Goal: Information Seeking & Learning: Learn about a topic

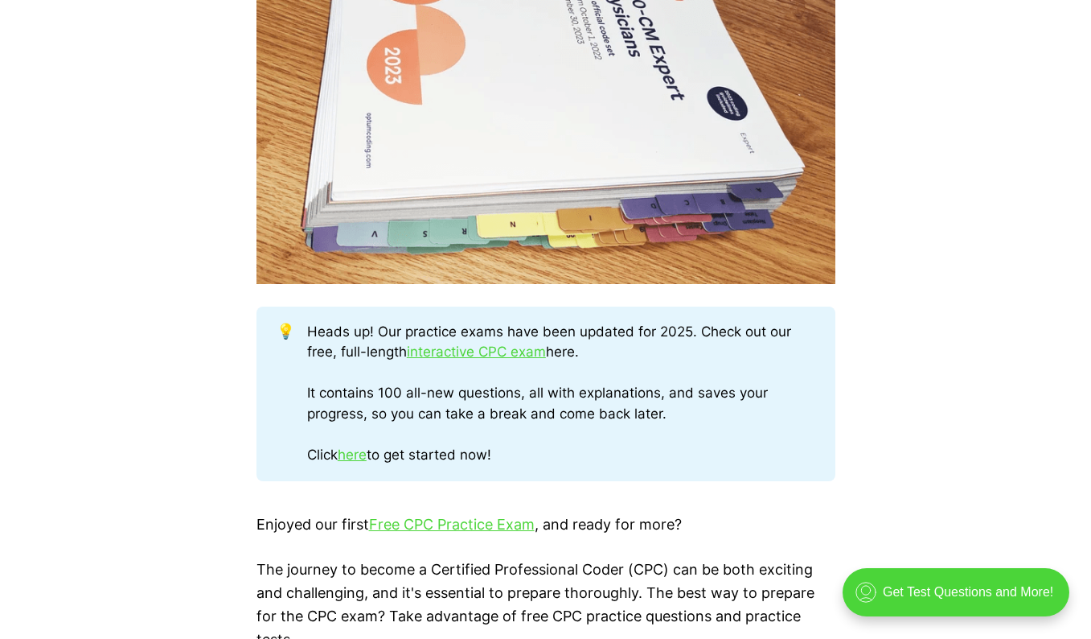
scroll to position [643, 0]
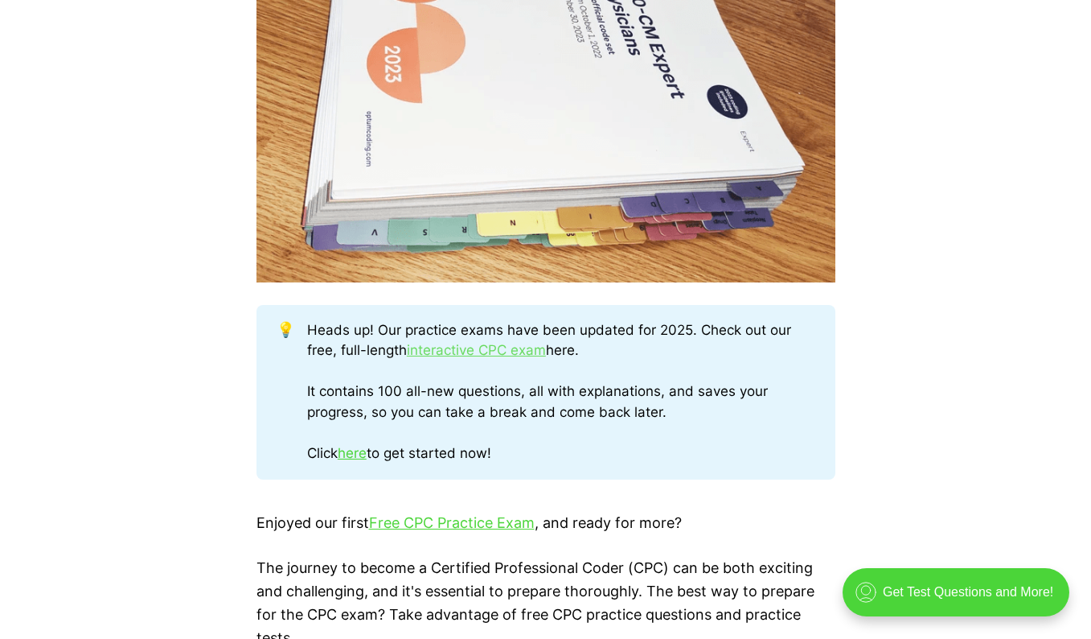
click at [526, 347] on link "interactive CPC exam" at bounding box center [476, 350] width 139 height 16
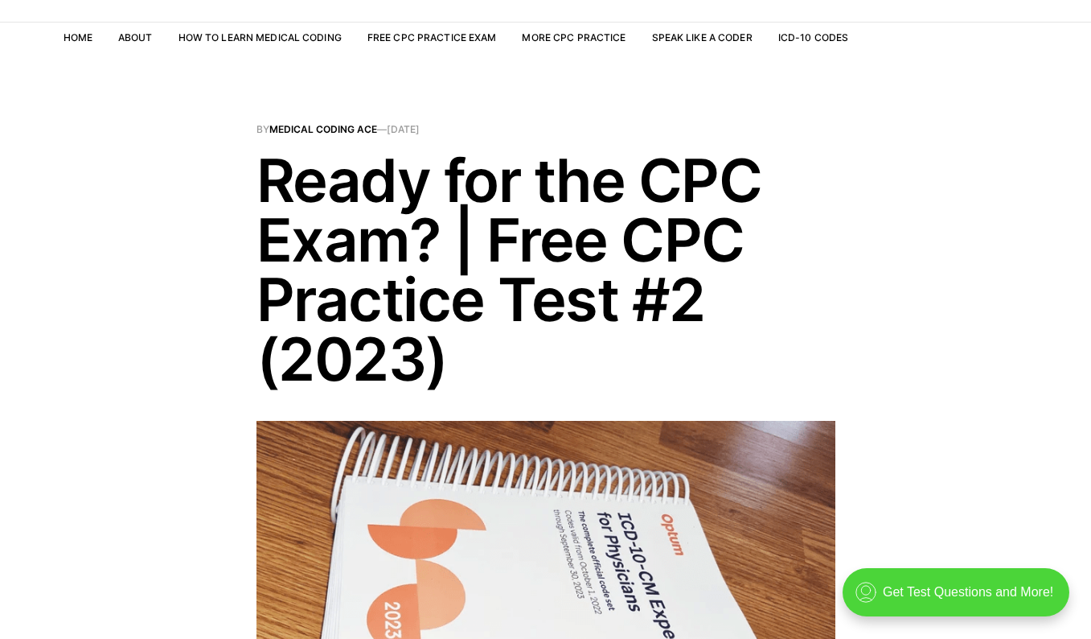
scroll to position [0, 0]
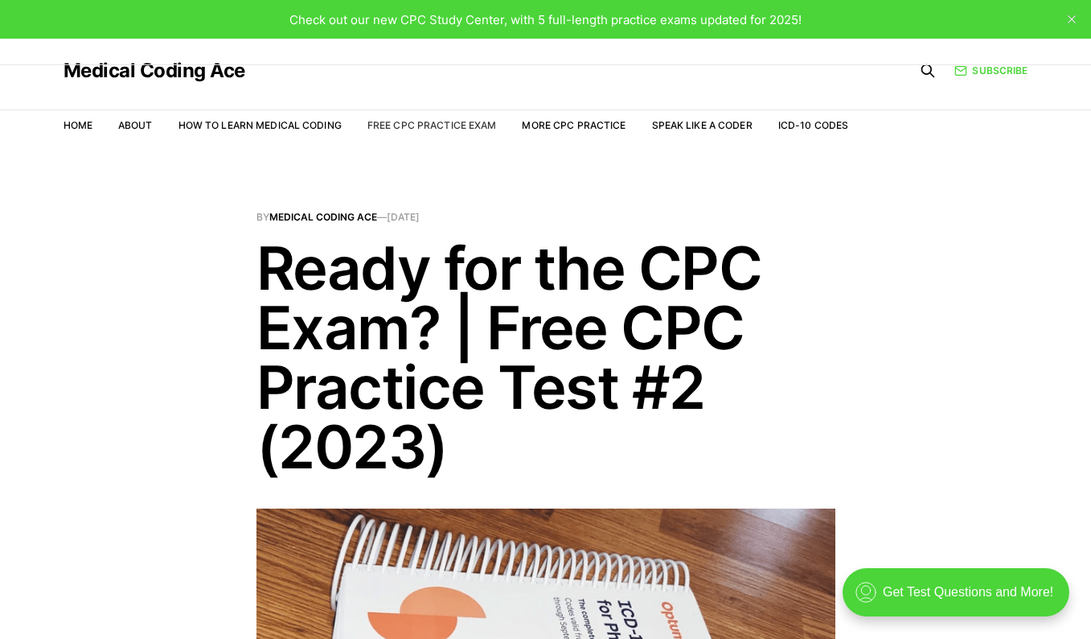
click at [423, 125] on link "Free CPC Practice Exam" at bounding box center [432, 125] width 129 height 12
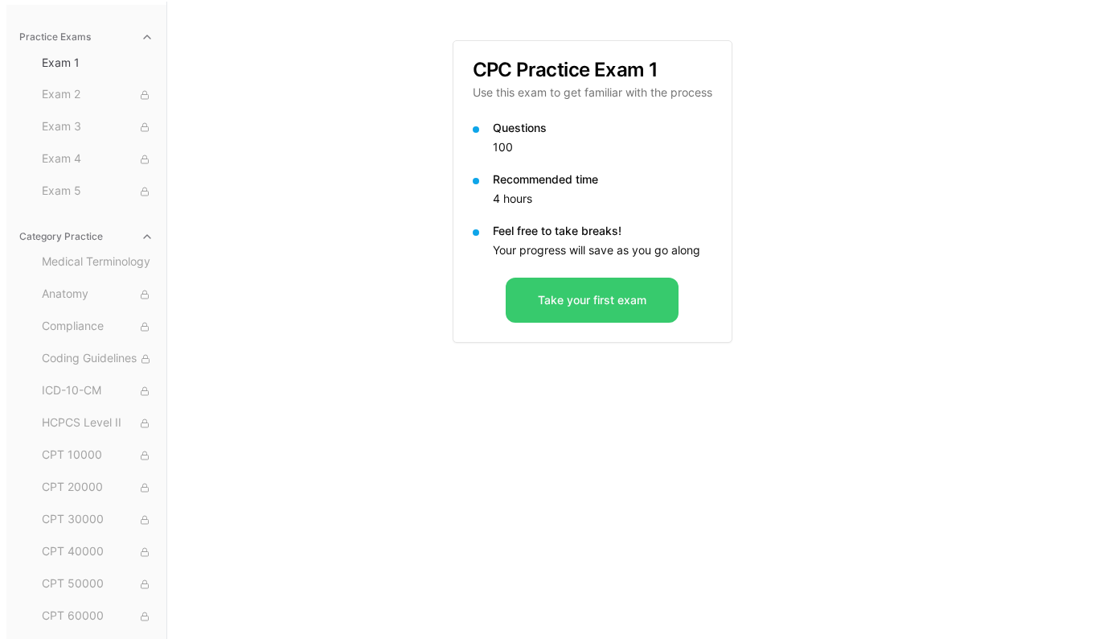
scroll to position [148, 0]
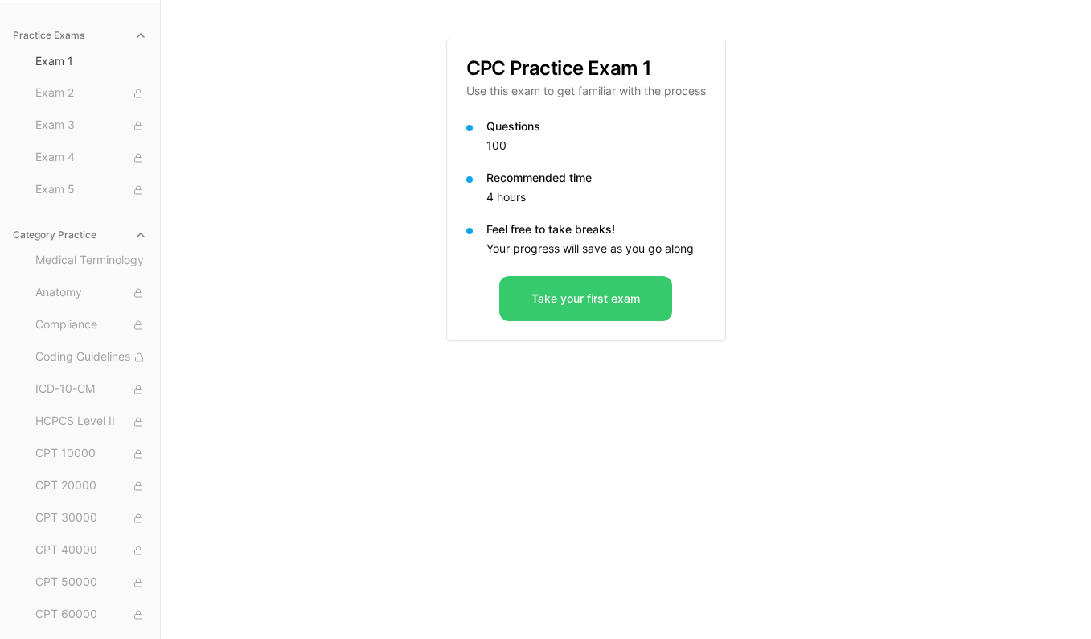
click at [598, 294] on button "Take your first exam" at bounding box center [585, 298] width 173 height 45
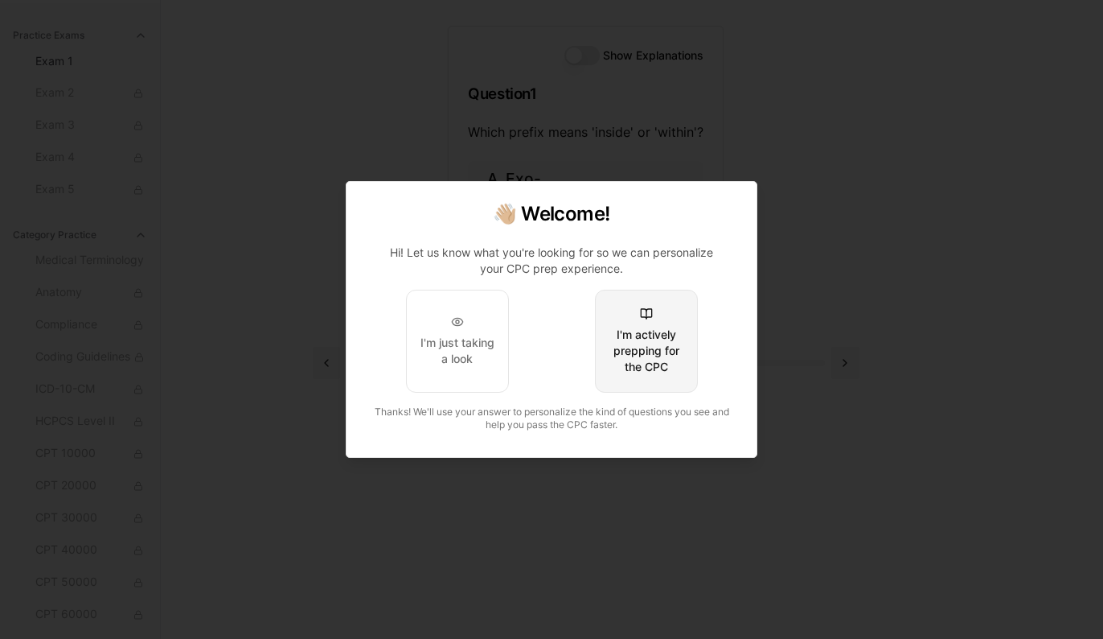
click at [647, 346] on div "I'm actively prepping for the CPC" at bounding box center [647, 350] width 76 height 48
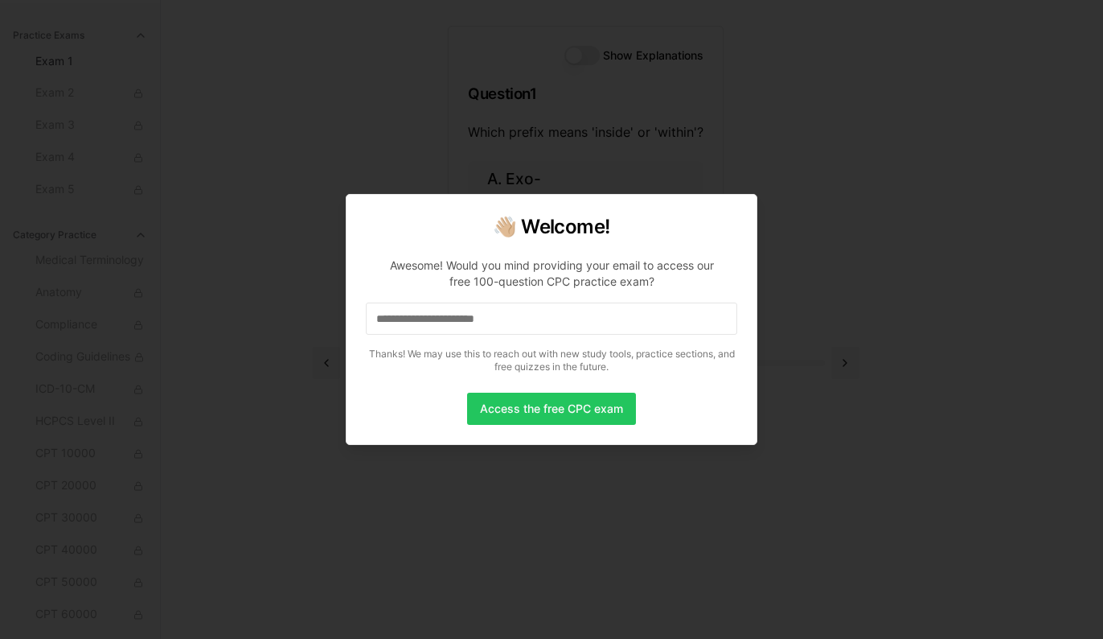
click at [534, 317] on input at bounding box center [552, 318] width 372 height 32
click at [416, 310] on input "*" at bounding box center [552, 318] width 372 height 32
click at [425, 314] on input at bounding box center [552, 318] width 372 height 32
click at [448, 315] on input "*" at bounding box center [552, 318] width 372 height 32
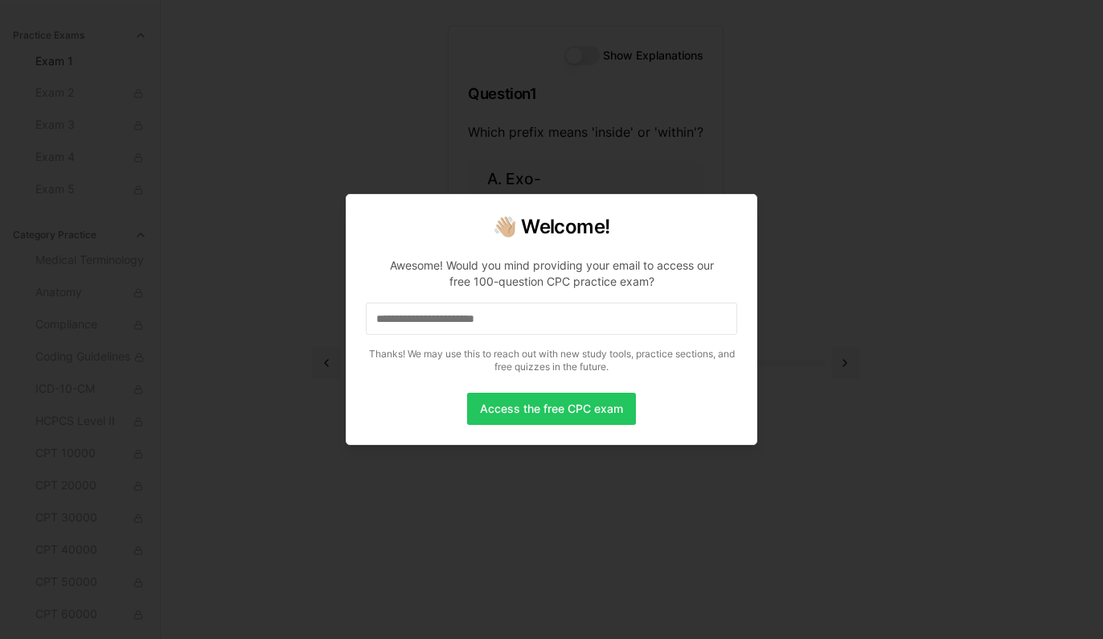
click at [448, 315] on input at bounding box center [552, 318] width 372 height 32
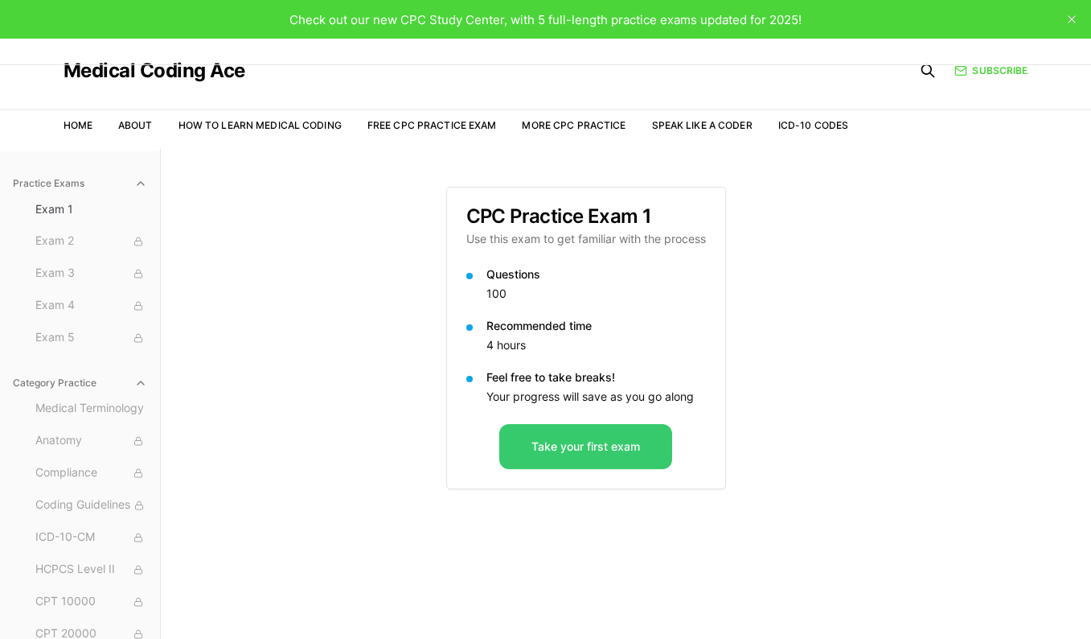
click at [618, 439] on button "Take your first exam" at bounding box center [585, 446] width 173 height 45
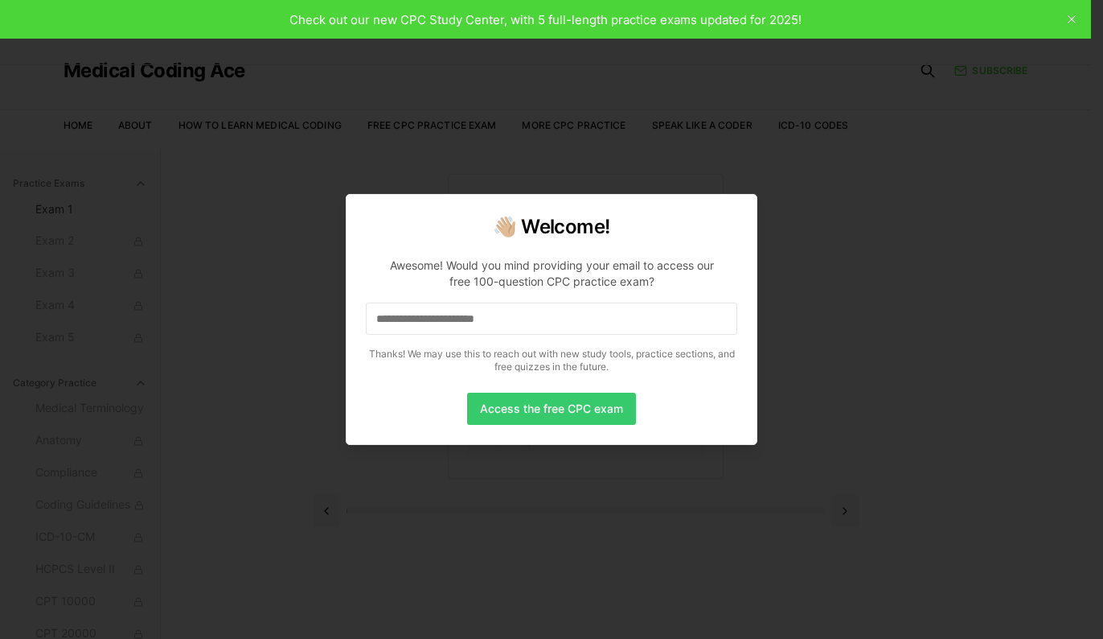
click at [573, 400] on button "Access the free CPC exam" at bounding box center [551, 408] width 169 height 32
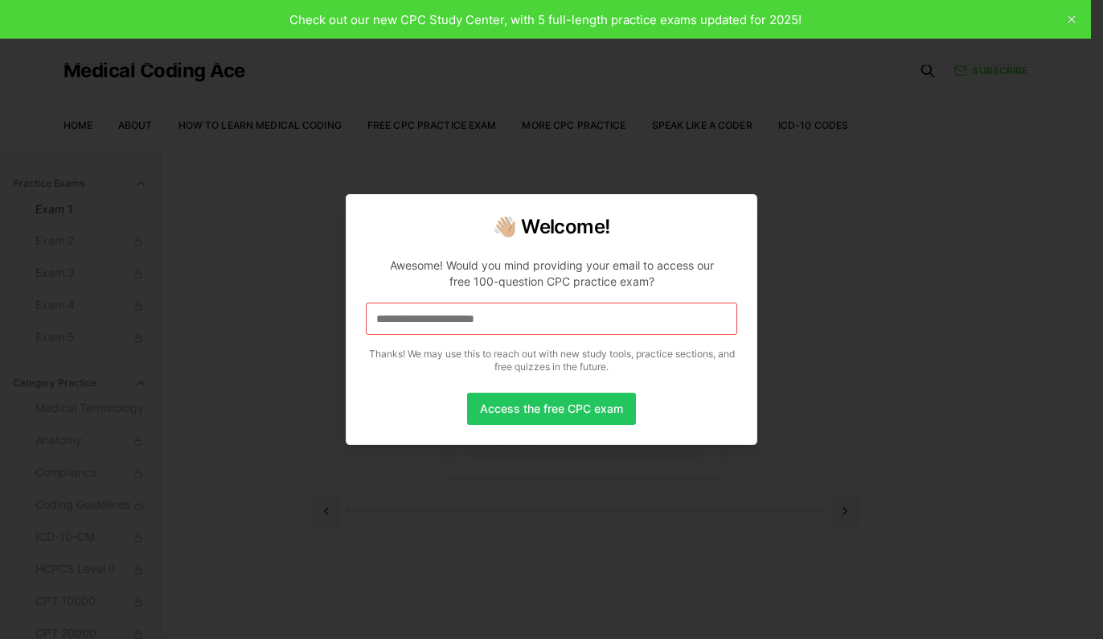
click at [433, 302] on input at bounding box center [552, 318] width 372 height 32
click at [433, 316] on input "*" at bounding box center [552, 318] width 372 height 32
click at [433, 316] on input "**" at bounding box center [552, 318] width 372 height 32
